Goal: Task Accomplishment & Management: Use online tool/utility

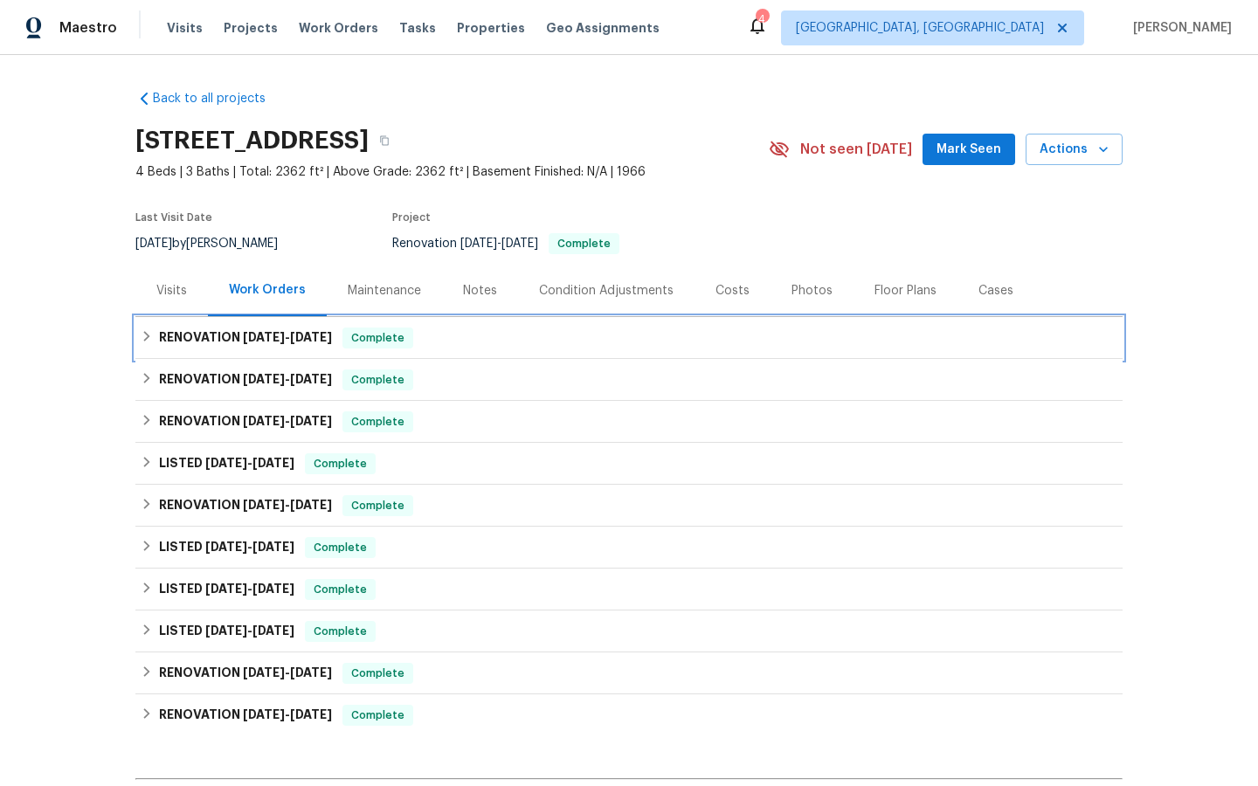
click at [376, 335] on span "Complete" at bounding box center [377, 337] width 67 height 17
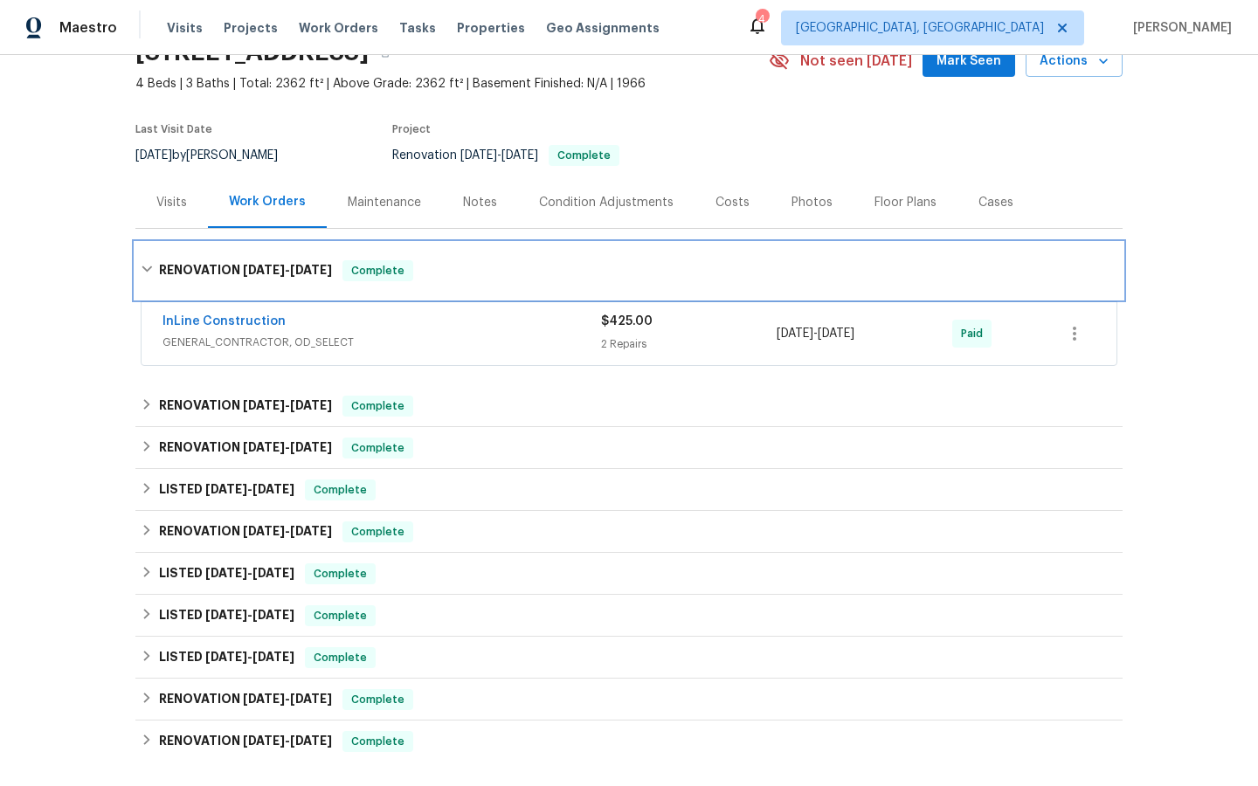
scroll to position [90, 0]
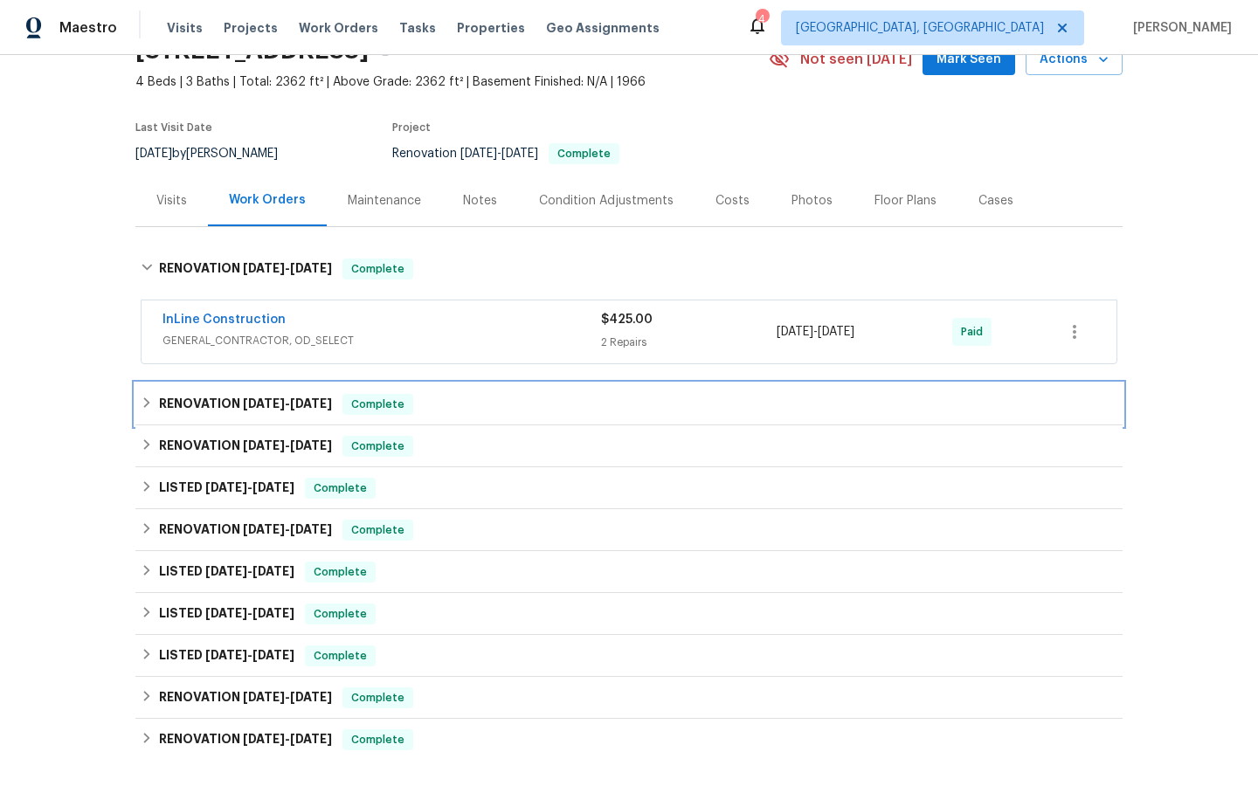
click at [383, 401] on span "Complete" at bounding box center [377, 404] width 67 height 17
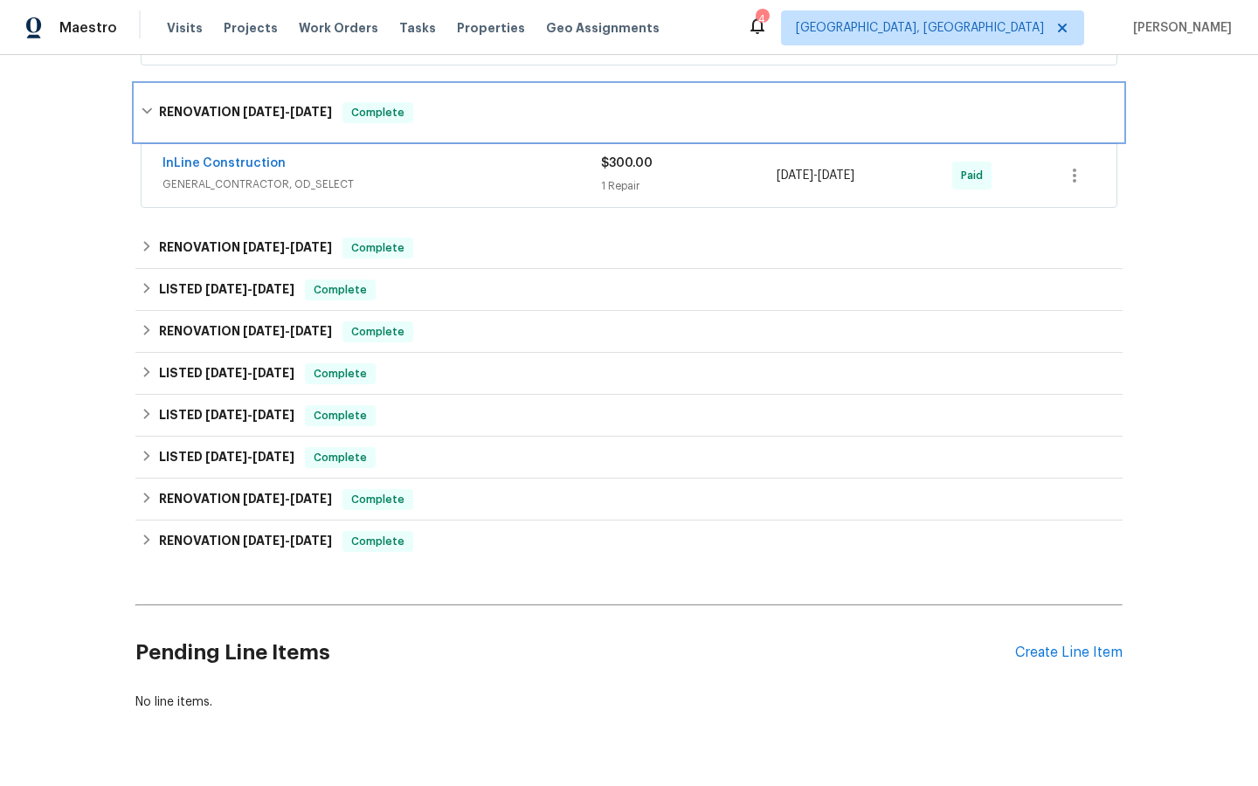
scroll to position [432, 0]
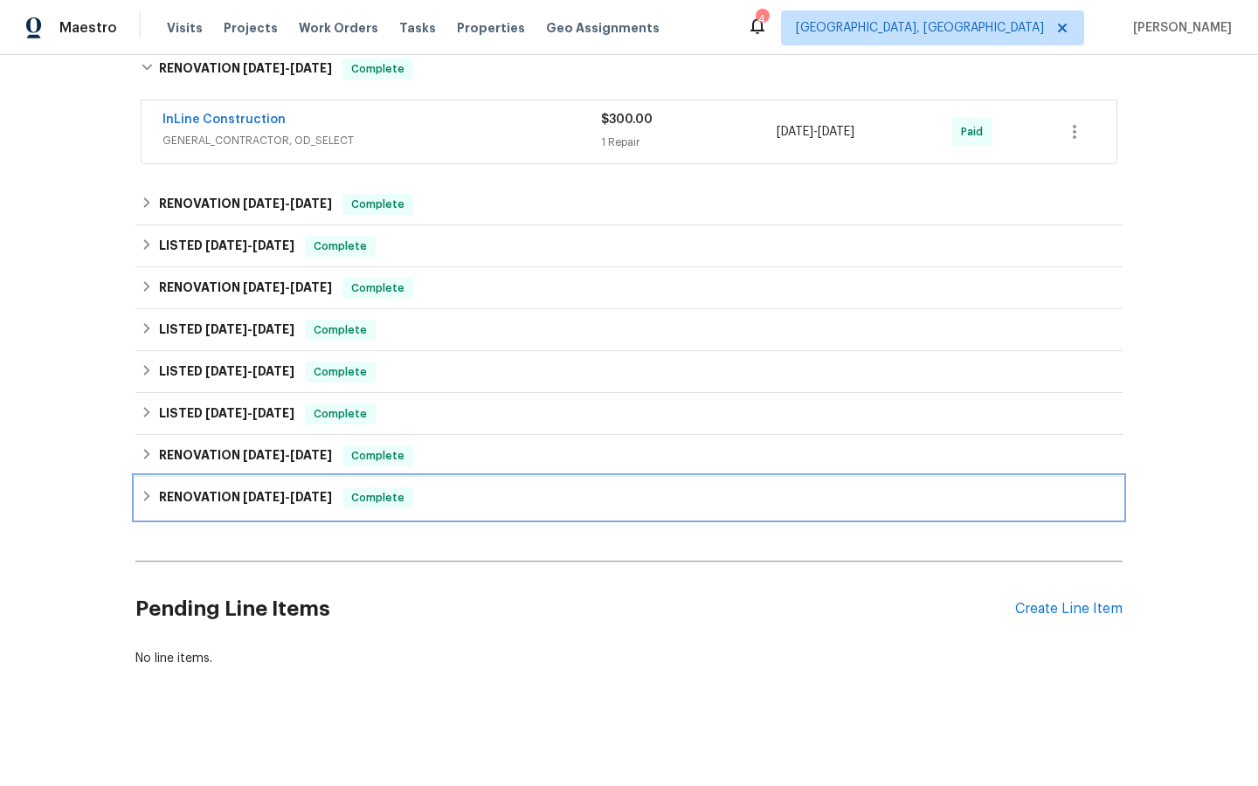
click at [380, 497] on span "Complete" at bounding box center [377, 497] width 67 height 17
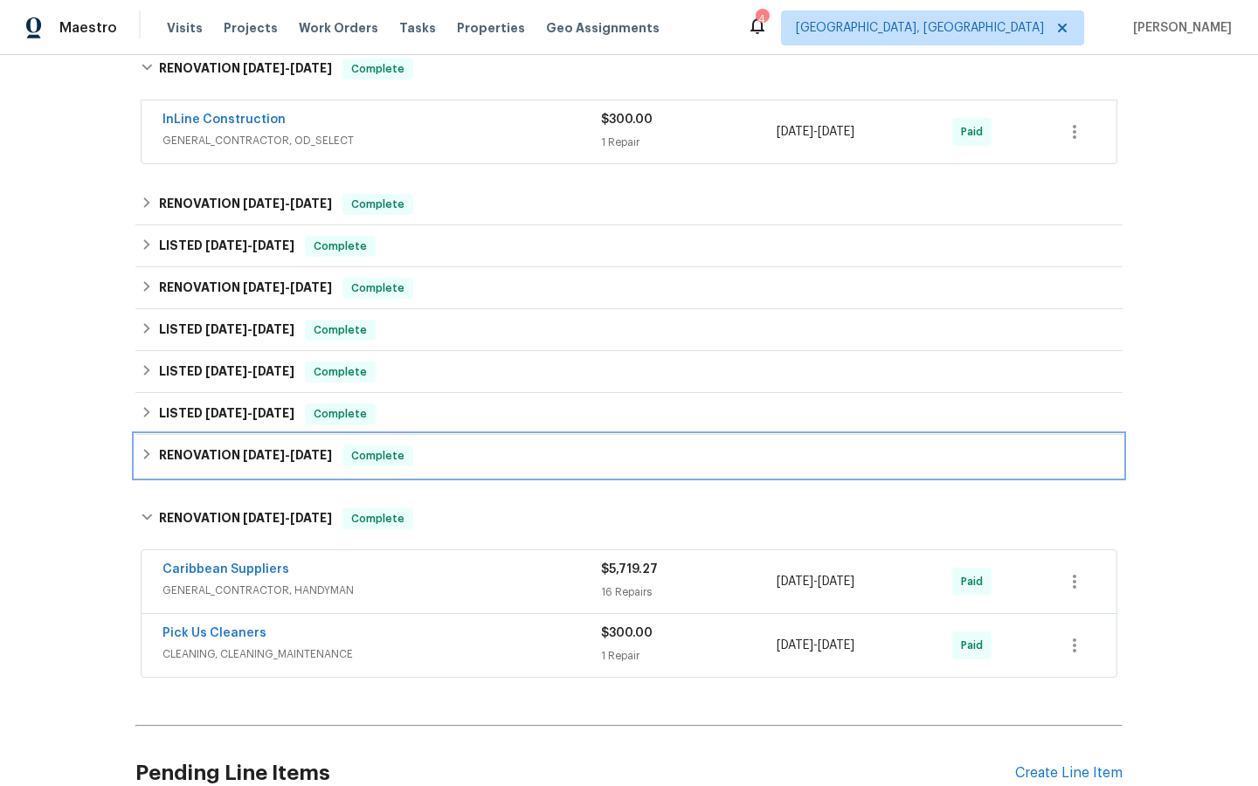
click at [383, 457] on span "Complete" at bounding box center [377, 455] width 67 height 17
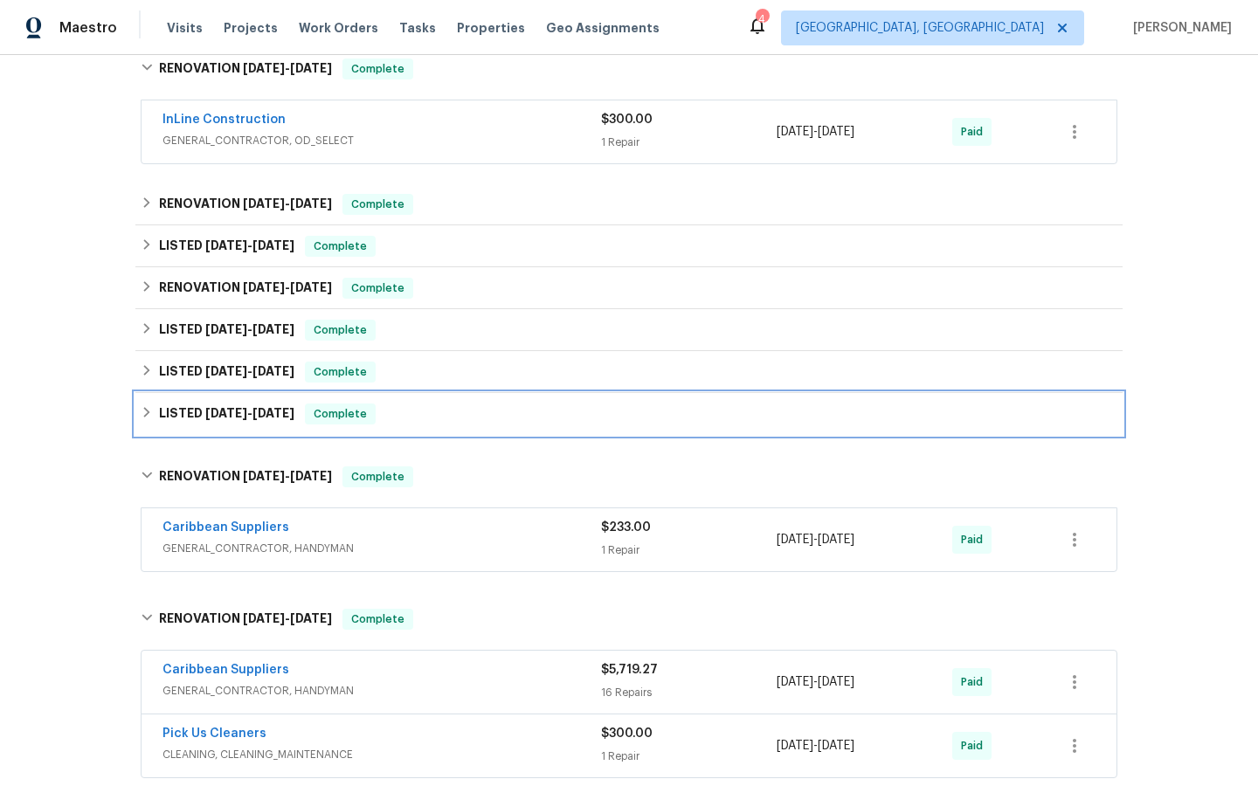
click at [335, 406] on span "Complete" at bounding box center [340, 413] width 67 height 17
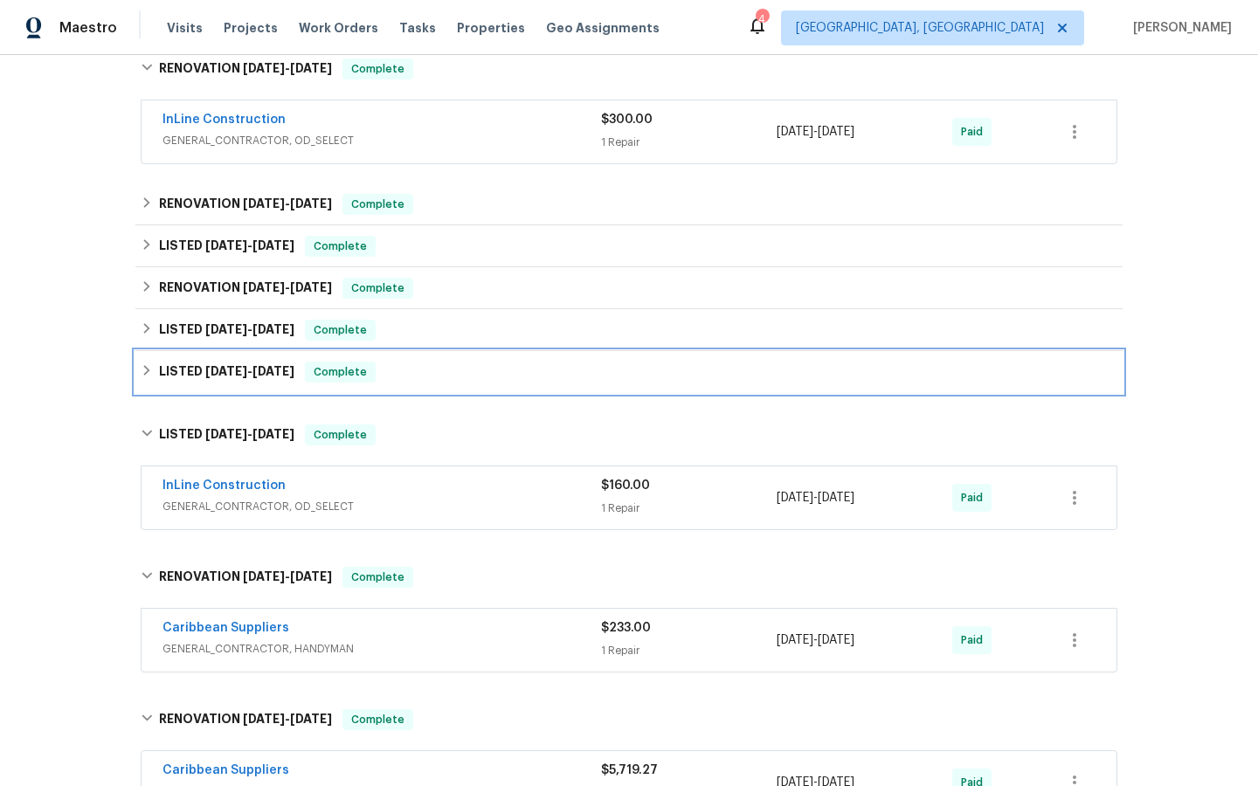
click at [327, 376] on span "Complete" at bounding box center [340, 371] width 67 height 17
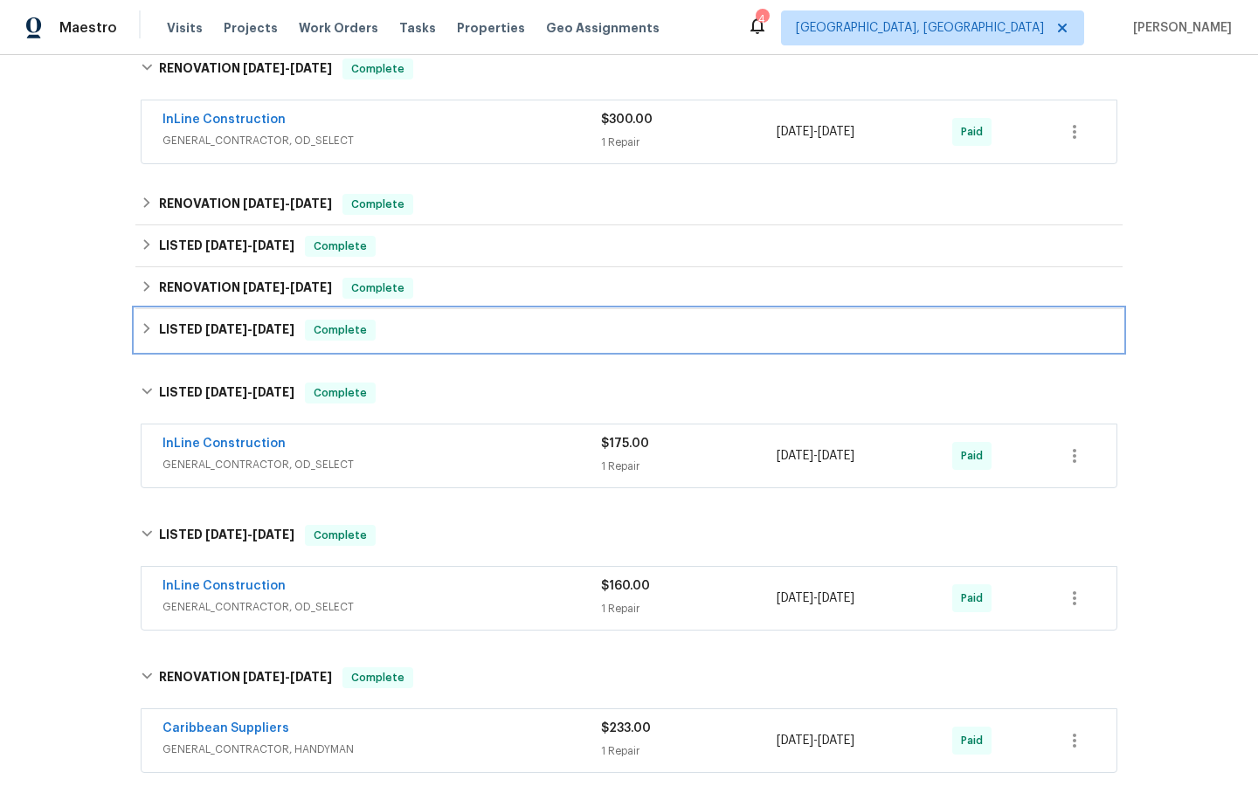
click at [334, 332] on span "Complete" at bounding box center [340, 329] width 67 height 17
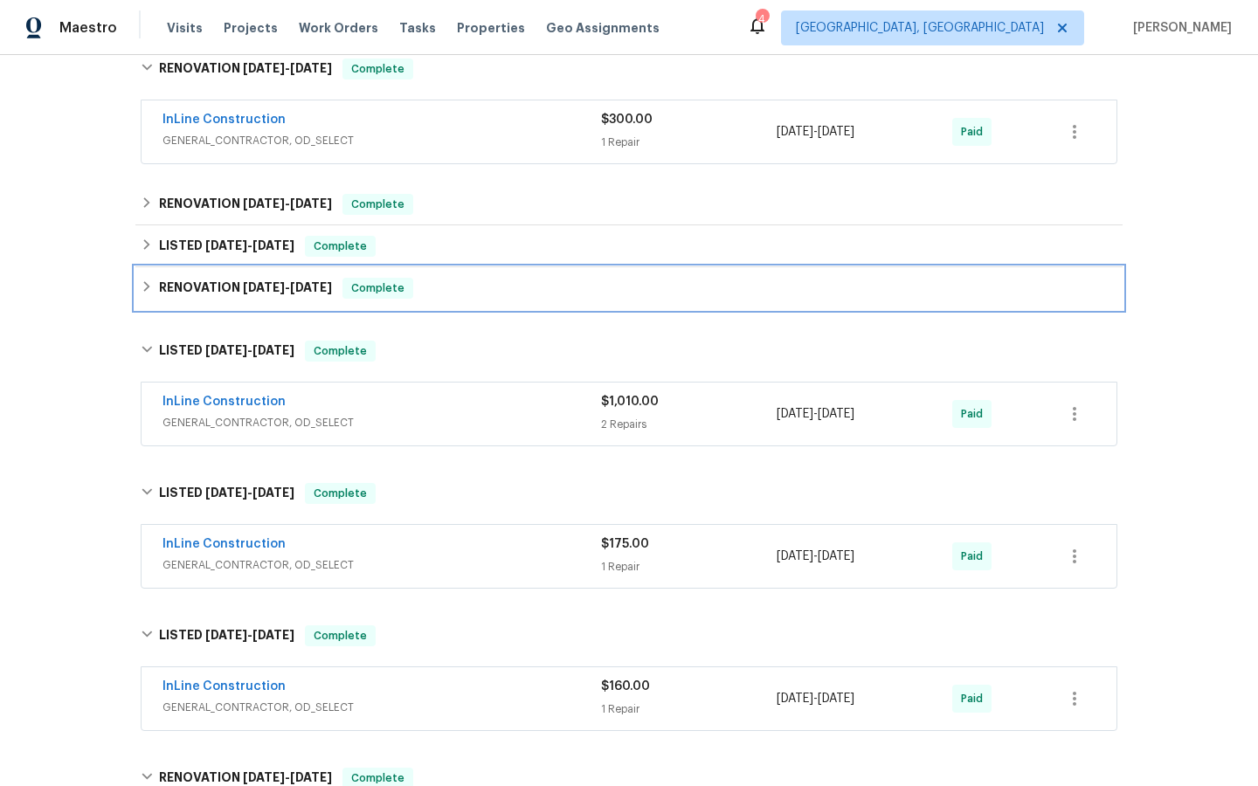
click at [358, 287] on span "Complete" at bounding box center [377, 287] width 67 height 17
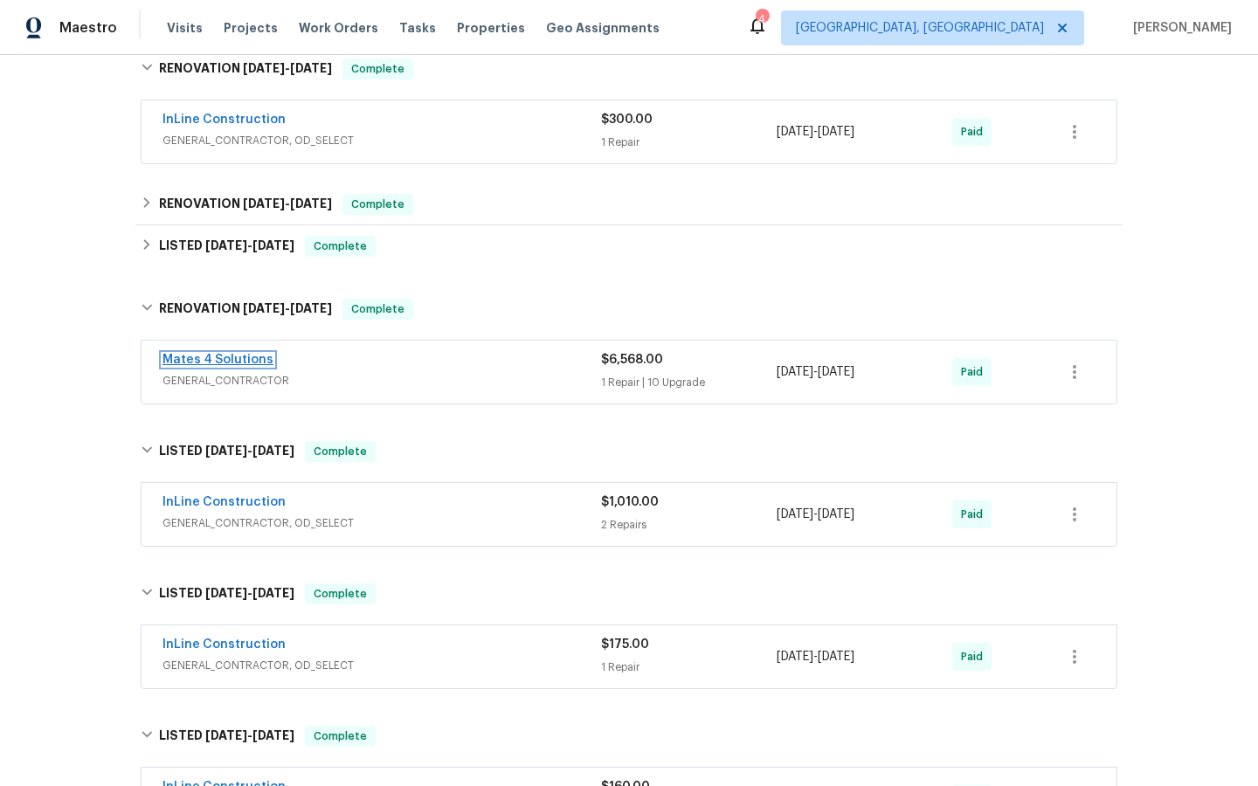
click at [225, 357] on link "Mates 4 Solutions" at bounding box center [217, 360] width 111 height 12
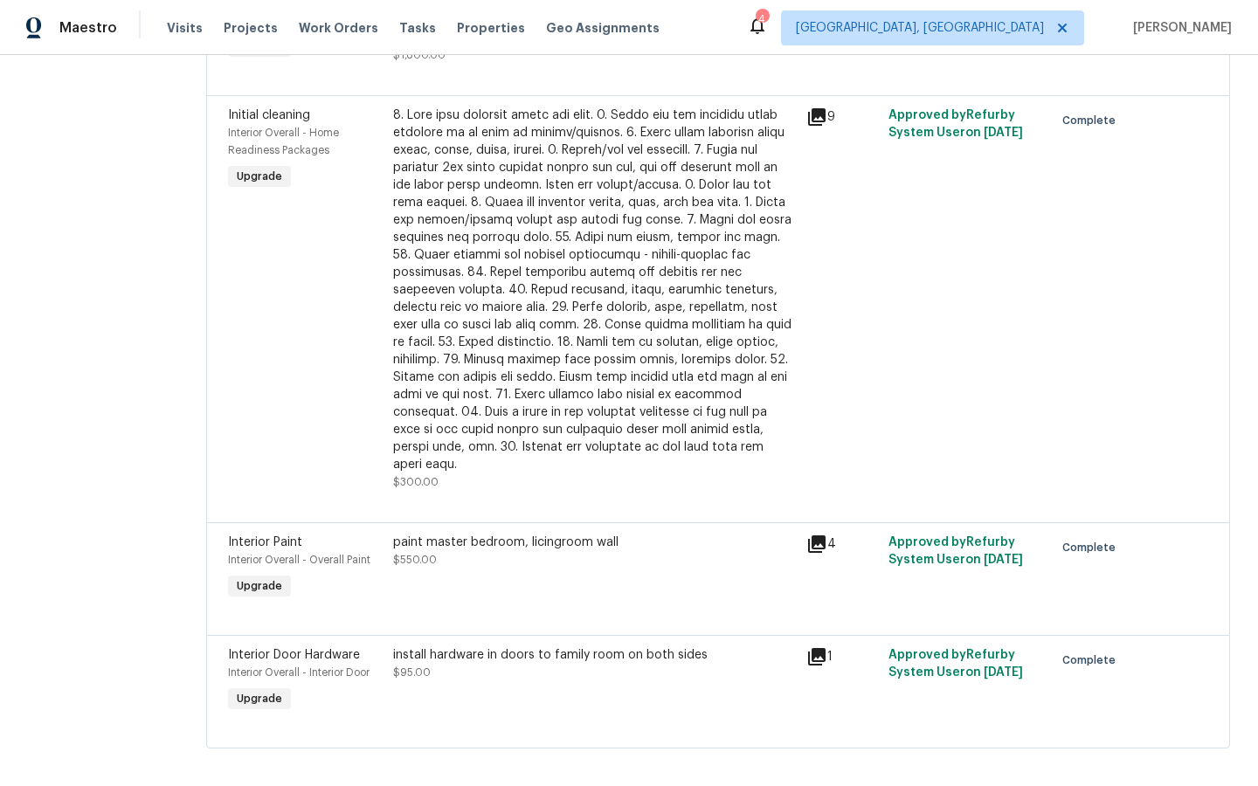
scroll to position [150, 0]
